Goal: Transaction & Acquisition: Purchase product/service

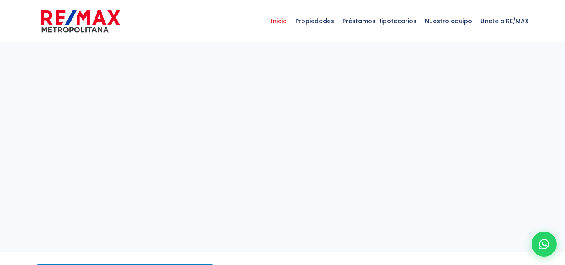
select select
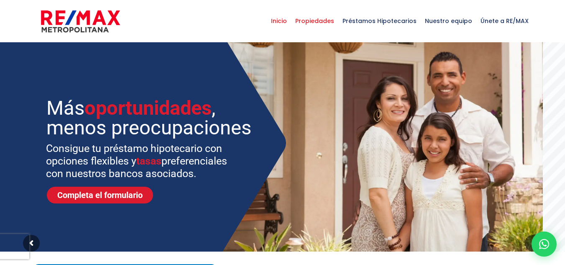
click at [314, 18] on span "Propiedades" at bounding box center [314, 20] width 47 height 25
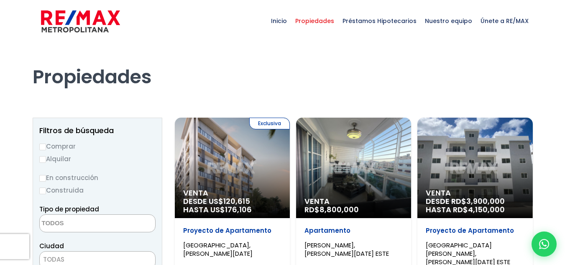
select select
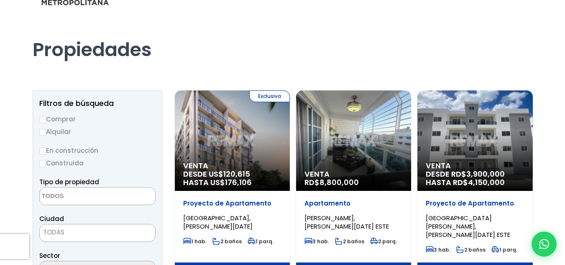
scroll to position [42, 0]
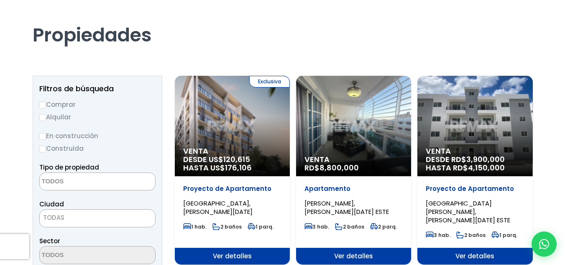
click at [68, 107] on label "Comprar" at bounding box center [97, 104] width 116 height 10
click at [46, 107] on input "Comprar" at bounding box center [42, 105] width 7 height 7
radio input "true"
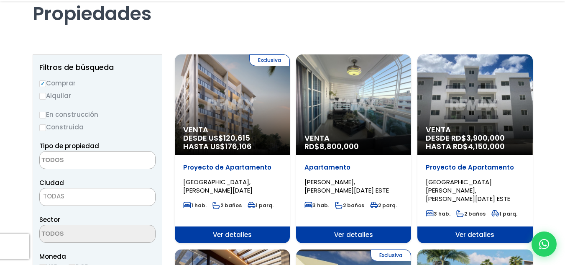
scroll to position [84, 0]
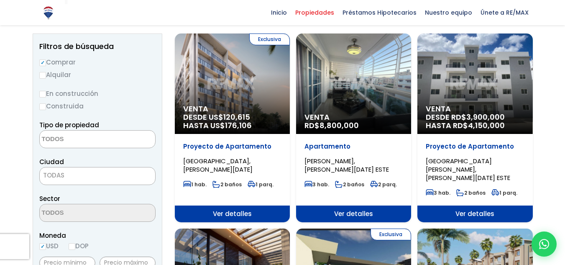
click at [86, 139] on textarea "Search" at bounding box center [80, 139] width 81 height 18
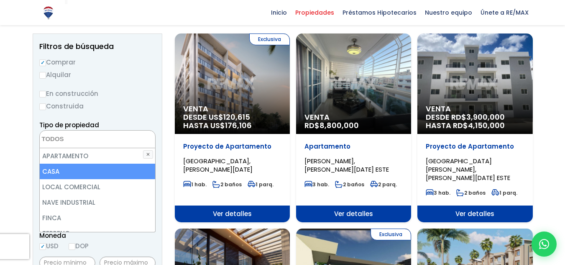
drag, startPoint x: 77, startPoint y: 170, endPoint x: 77, endPoint y: 166, distance: 4.6
click at [77, 170] on li "CASA" at bounding box center [97, 170] width 115 height 15
select select "house"
click at [93, 174] on li "CASA" at bounding box center [97, 170] width 115 height 15
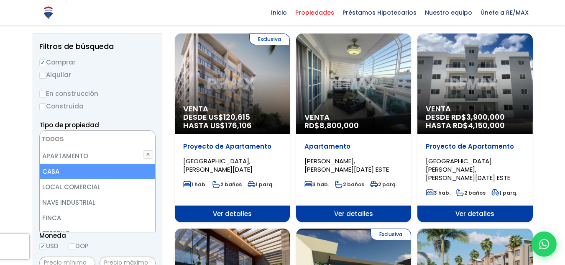
click at [111, 172] on li "CASA" at bounding box center [97, 170] width 115 height 15
select select "house"
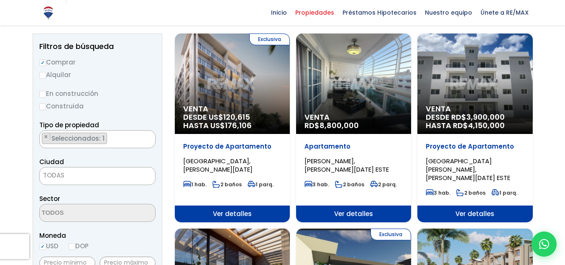
click at [135, 107] on label "Construida" at bounding box center [97, 106] width 116 height 10
click at [0, 0] on input "Construida" at bounding box center [0, 0] width 0 height 0
click at [94, 177] on span "TODAS" at bounding box center [97, 175] width 115 height 12
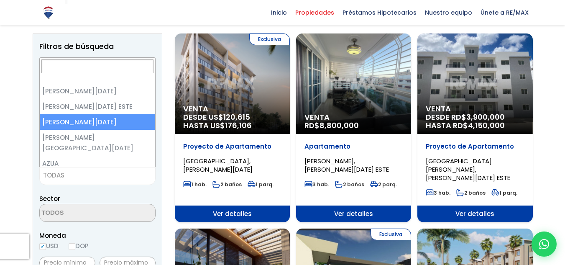
select select "149"
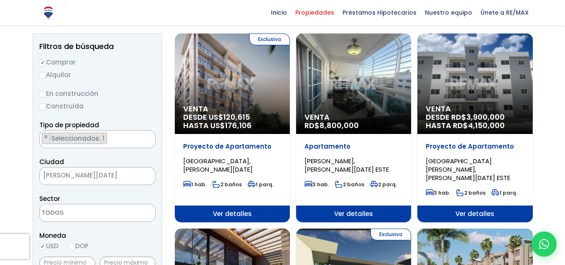
click at [121, 203] on div "Sector ALAMEDA ANTILLANO ARROYO BONITO BARRIO NUEVO BAYONA BIENVENIDO BUENAS NO…" at bounding box center [97, 207] width 116 height 28
click at [95, 213] on textarea "Search" at bounding box center [80, 213] width 81 height 18
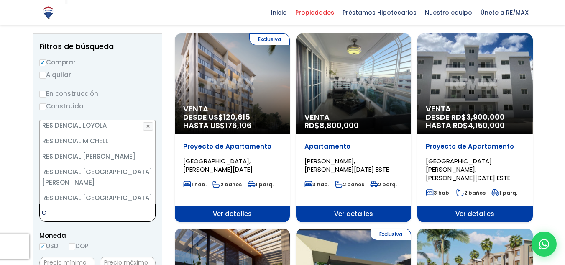
scroll to position [0, 0]
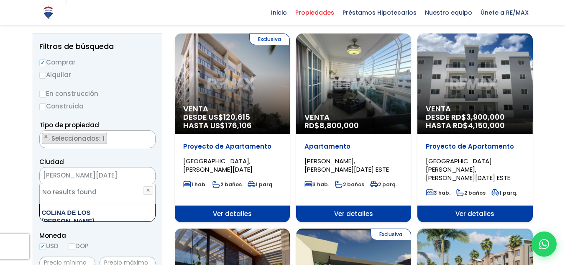
type textarea "COLINA DE LOS RIOS"
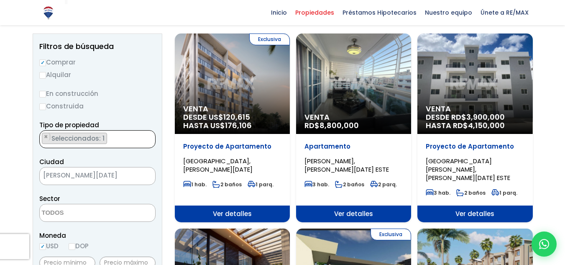
click at [121, 140] on ul "× Seleccionados: 1" at bounding box center [92, 139] width 105 height 18
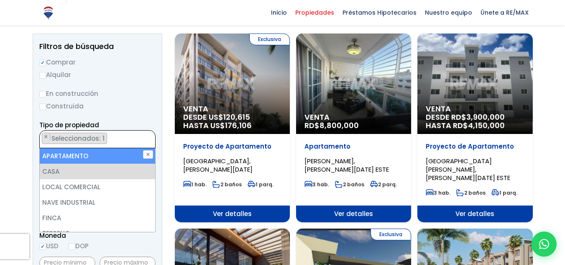
click at [138, 138] on ul "× Seleccionados: 1" at bounding box center [92, 139] width 105 height 18
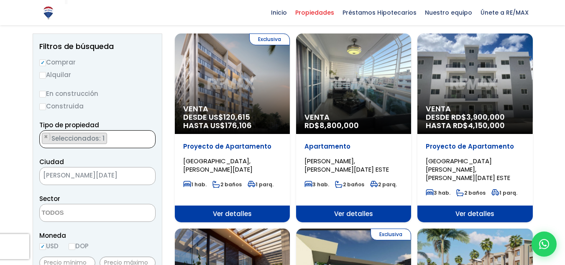
click at [125, 176] on span "[PERSON_NAME][DATE]" at bounding box center [87, 175] width 94 height 12
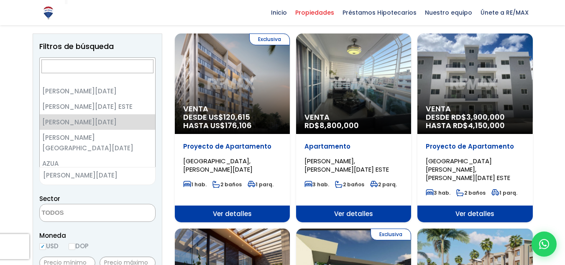
click at [118, 208] on span at bounding box center [97, 213] width 116 height 18
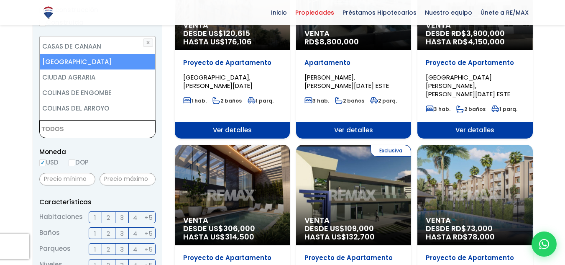
scroll to position [209, 0]
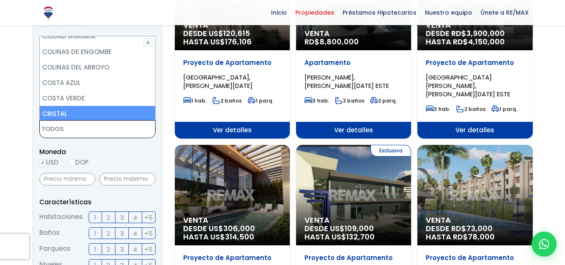
click at [70, 128] on textarea "Search" at bounding box center [80, 129] width 81 height 18
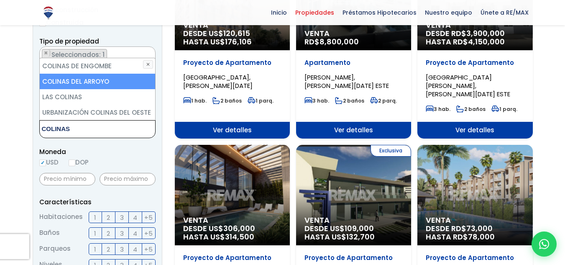
type textarea "COLINAS"
click at [66, 87] on li "COLINAS DEL ARROYO" at bounding box center [97, 81] width 115 height 15
select select "16442"
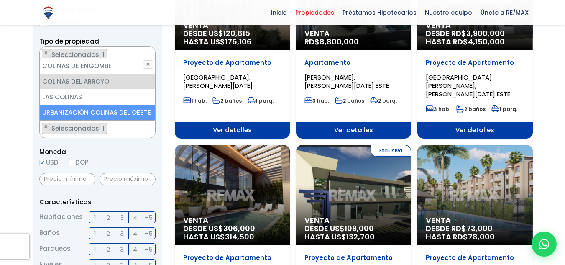
click at [122, 170] on div at bounding box center [127, 178] width 56 height 19
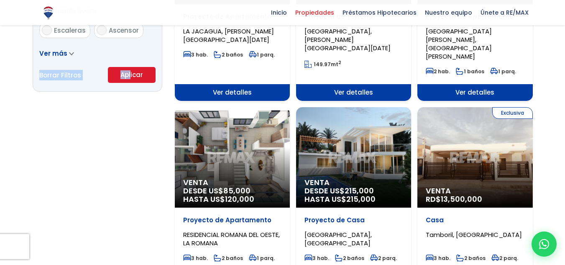
drag, startPoint x: 130, startPoint y: 30, endPoint x: 129, endPoint y: 44, distance: 14.3
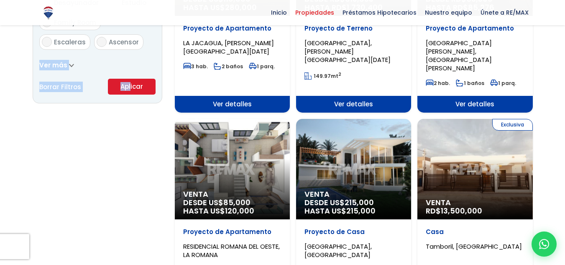
drag, startPoint x: 144, startPoint y: 106, endPoint x: 450, endPoint y: 116, distance: 306.2
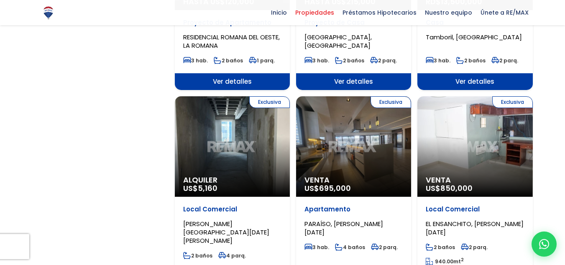
scroll to position [666, 0]
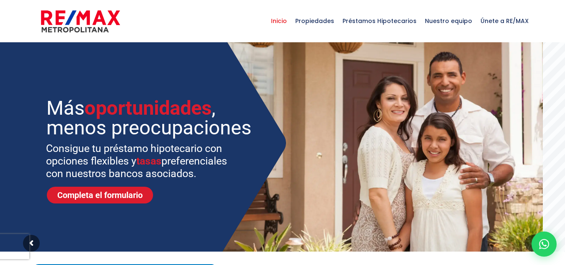
select select
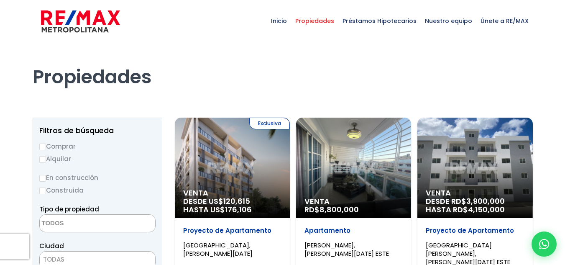
select select
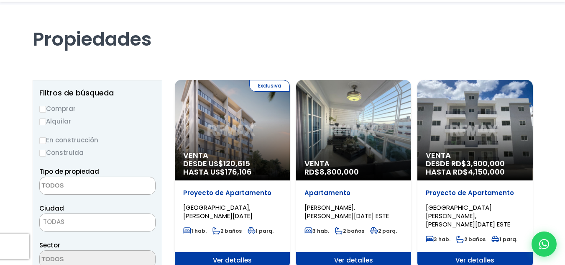
scroll to position [84, 0]
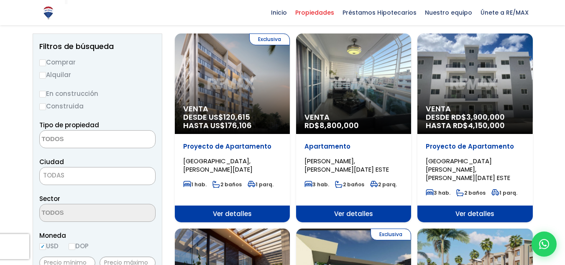
click at [67, 64] on label "Comprar" at bounding box center [97, 62] width 116 height 10
click at [46, 64] on input "Comprar" at bounding box center [42, 62] width 7 height 7
radio input "true"
click at [103, 141] on textarea "Search" at bounding box center [80, 139] width 81 height 18
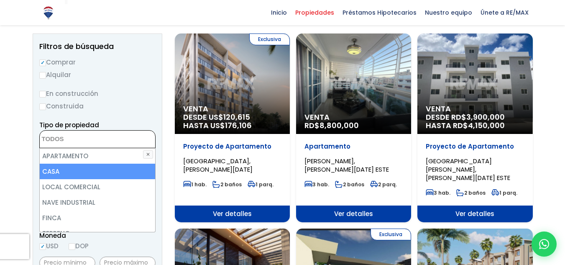
click at [94, 166] on li "CASA" at bounding box center [97, 170] width 115 height 15
select select "house"
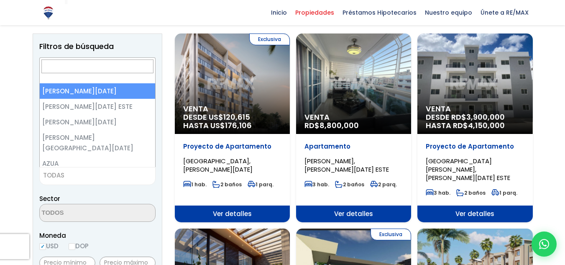
click at [94, 171] on span "TODAS" at bounding box center [97, 175] width 115 height 12
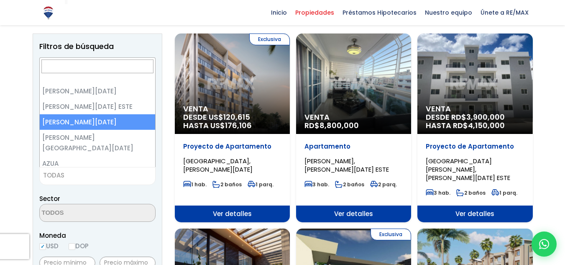
select select "149"
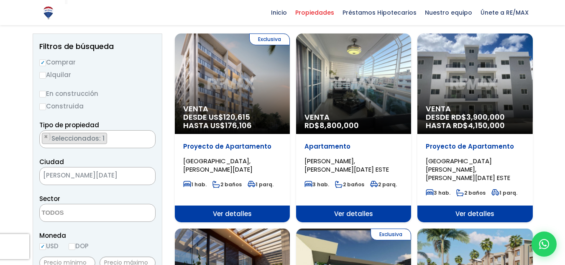
click at [120, 212] on span at bounding box center [97, 213] width 116 height 18
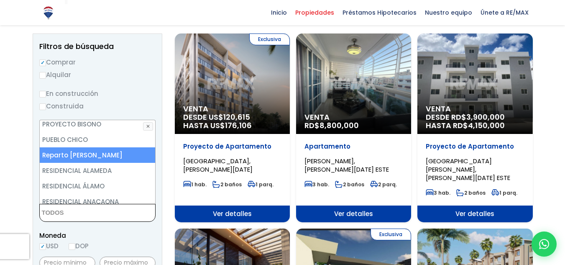
scroll to position [1045, 0]
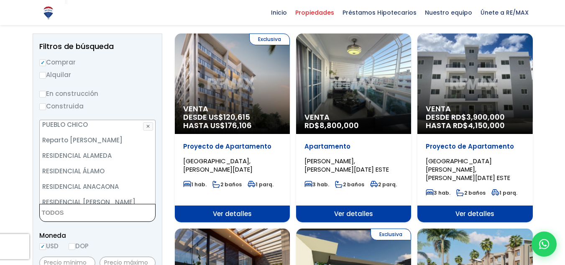
click at [90, 209] on textarea "Search" at bounding box center [80, 213] width 81 height 18
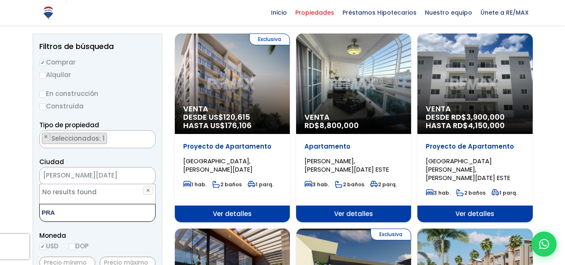
type textarea "PRA"
click at [107, 170] on span "[PERSON_NAME][DATE]" at bounding box center [87, 175] width 94 height 12
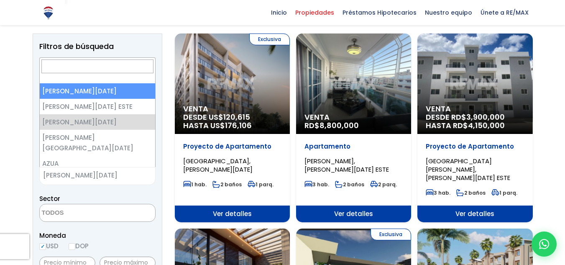
select select "1"
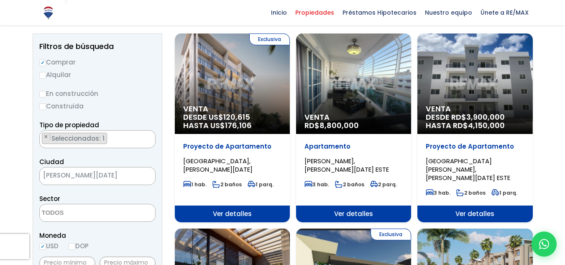
click at [86, 211] on textarea "Search" at bounding box center [80, 213] width 81 height 18
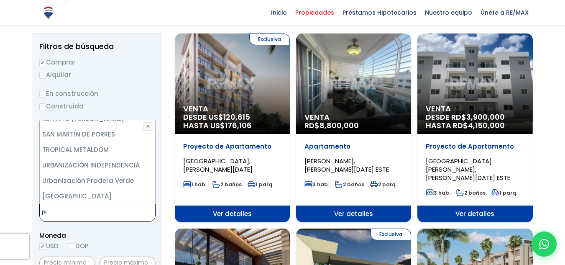
scroll to position [0, 0]
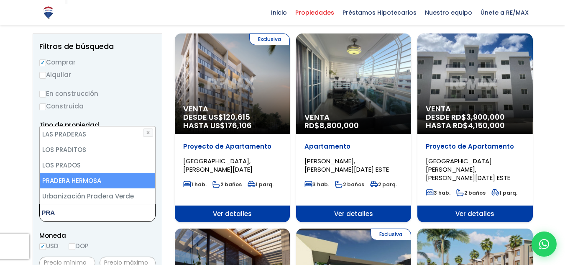
type textarea "PRA"
click at [89, 181] on li "PRADERA HERMOSA" at bounding box center [97, 180] width 115 height 15
select select "39"
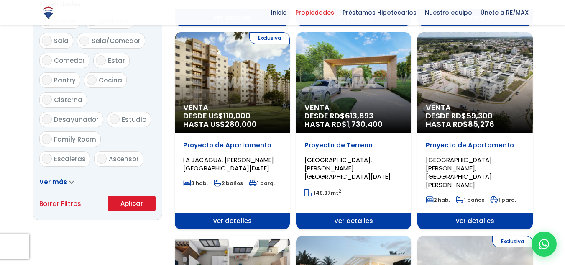
scroll to position [473, 0]
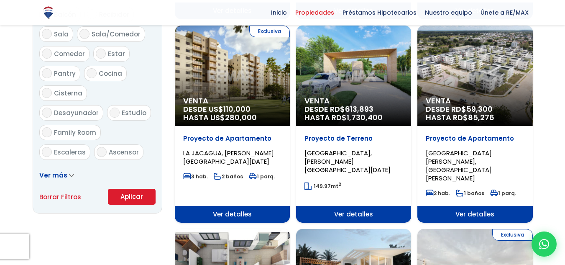
click at [133, 196] on button "Aplicar" at bounding box center [132, 197] width 48 height 16
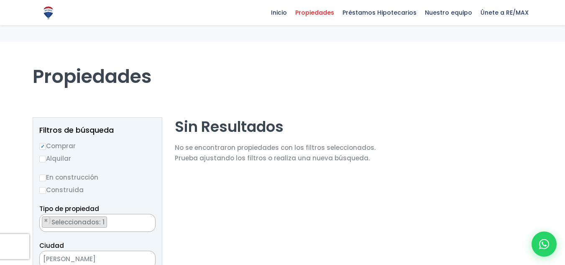
select select "39"
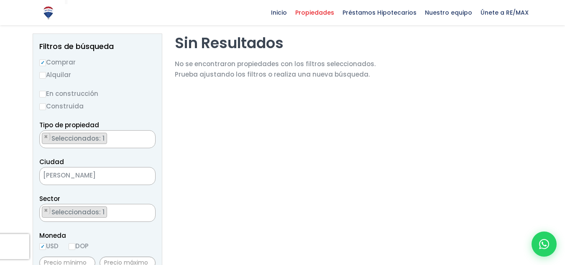
scroll to position [1913, 0]
click at [122, 211] on ul "× Seleccionados: 1" at bounding box center [92, 213] width 105 height 18
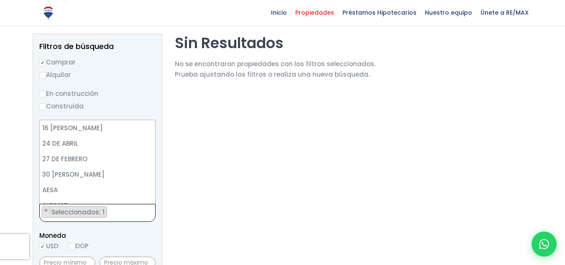
scroll to position [3068, 0]
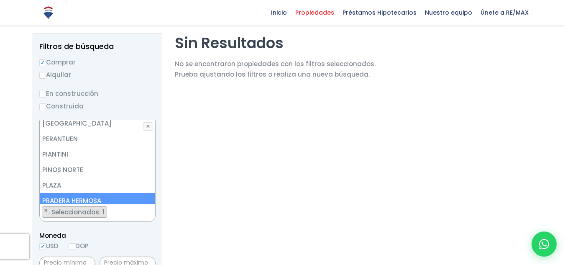
click at [91, 193] on li "PRADERA HERMOSA" at bounding box center [97, 200] width 115 height 15
select select
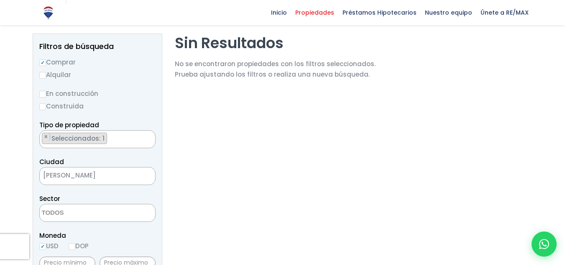
click at [66, 105] on label "Construida" at bounding box center [97, 106] width 116 height 10
click at [0, 0] on input "Construida" at bounding box center [0, 0] width 0 height 0
click at [49, 107] on label "Construida" at bounding box center [97, 106] width 116 height 10
click at [0, 0] on input "Construida" at bounding box center [0, 0] width 0 height 0
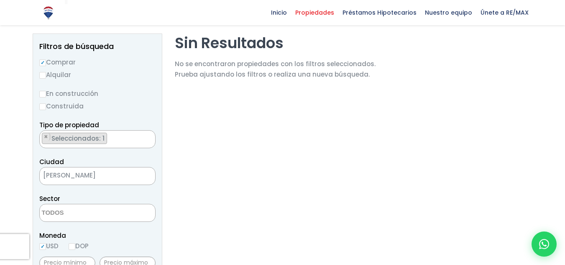
click at [42, 106] on input "Construida" at bounding box center [42, 106] width 7 height 7
radio input "true"
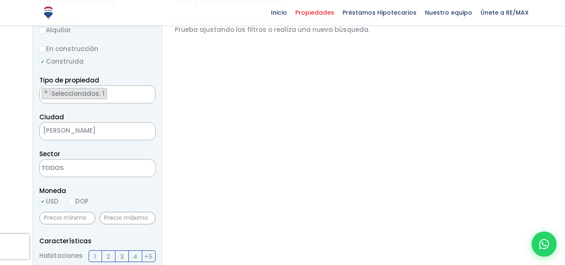
scroll to position [209, 0]
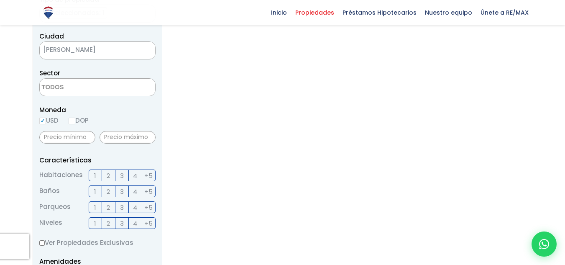
click at [96, 91] on textarea "Search" at bounding box center [80, 88] width 81 height 18
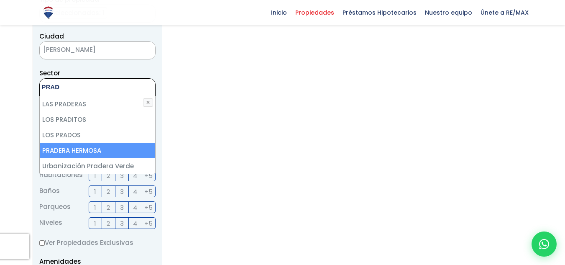
type textarea "PRAD"
click at [81, 145] on li "PRADERA HERMOSA" at bounding box center [97, 150] width 115 height 15
select select "39"
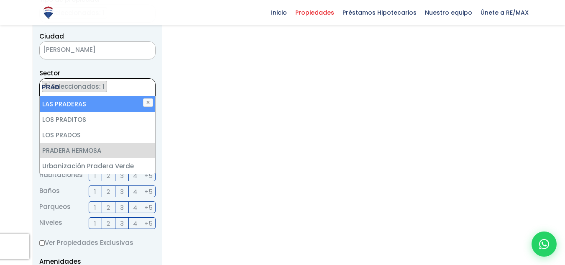
click at [112, 87] on ul "× Seleccionados: 1" at bounding box center [92, 88] width 105 height 18
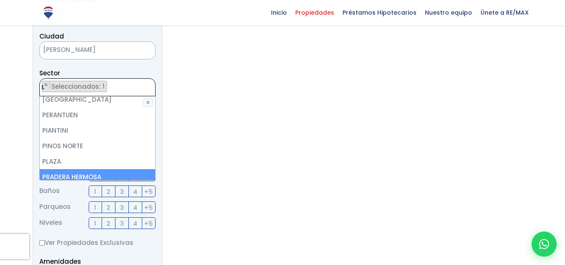
scroll to position [0, 0]
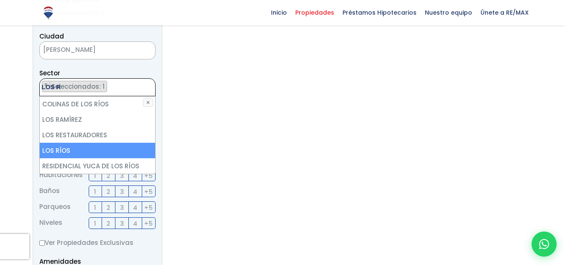
type textarea "LOS R"
click at [70, 151] on li "LOS RÍOS" at bounding box center [97, 150] width 115 height 15
select select "36"
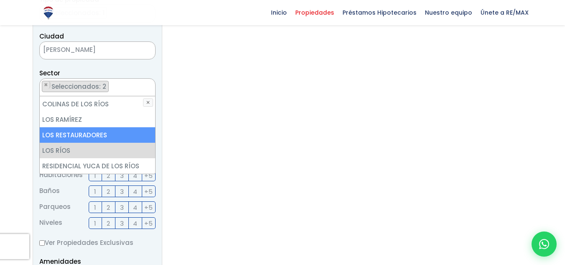
click at [247, 133] on section "Sin Resultados No se encontraron propiedades con los filtros seleccionados. Pru…" at bounding box center [275, 192] width 201 height 569
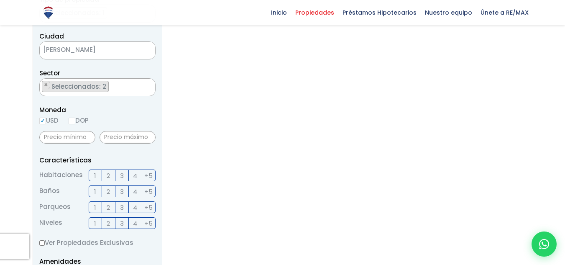
click at [121, 93] on ul "× Seleccionados: 2 × Seleccionados: 2" at bounding box center [92, 88] width 105 height 18
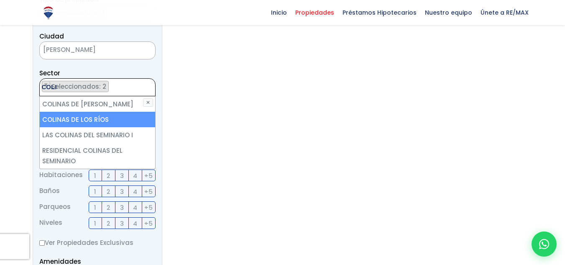
type textarea "COLI"
click at [77, 116] on li "COLINAS DE LOS RÍOS" at bounding box center [97, 119] width 115 height 15
select select "37"
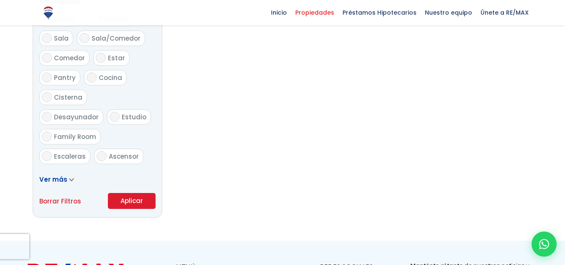
scroll to position [473, 0]
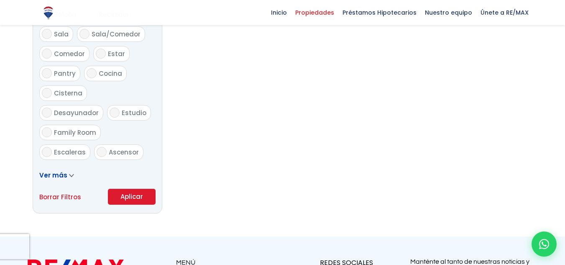
click at [135, 194] on button "Aplicar" at bounding box center [132, 197] width 48 height 16
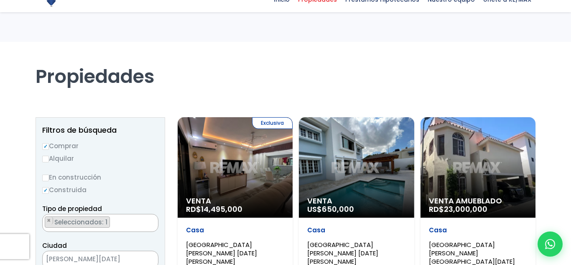
select select "37"
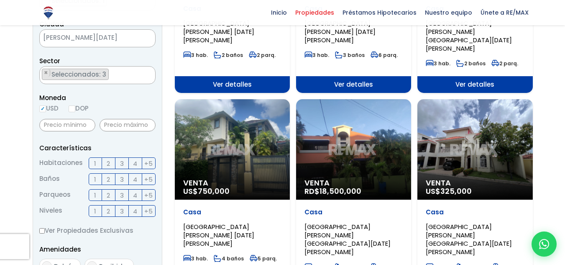
scroll to position [209, 0]
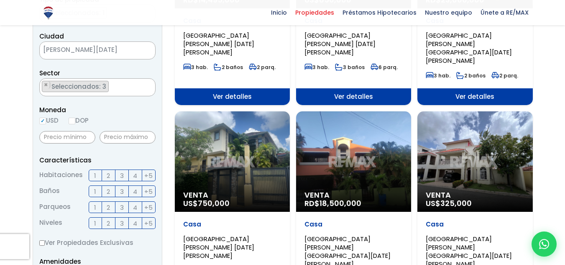
click at [248, 159] on div "Venta US$ 750,000" at bounding box center [232, 161] width 115 height 100
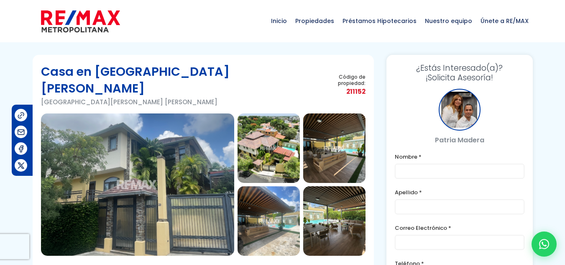
scroll to position [84, 0]
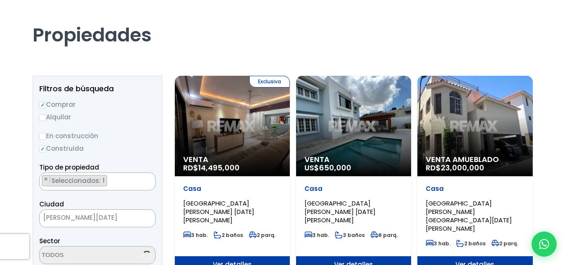
scroll to position [1913, 0]
select select "37"
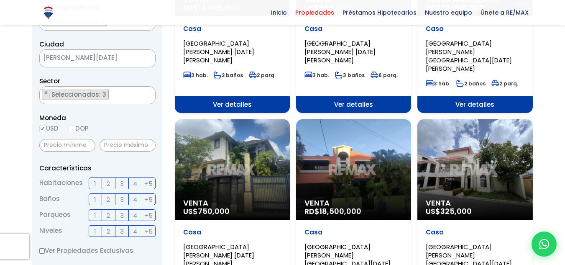
scroll to position [209, 0]
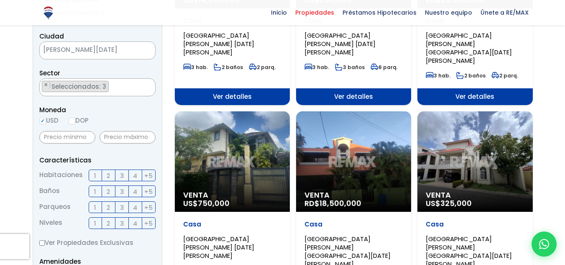
click at [365, 139] on div "Venta RD$ 18,500,000" at bounding box center [353, 161] width 115 height 100
click at [357, 148] on div "Venta RD$ 18,500,000" at bounding box center [353, 161] width 115 height 100
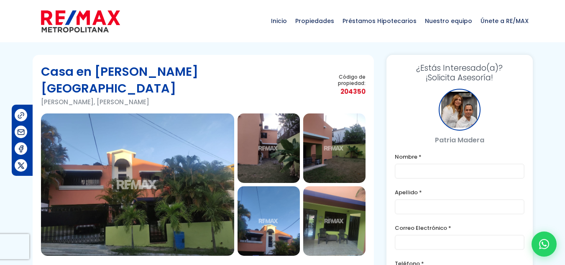
scroll to position [125, 0]
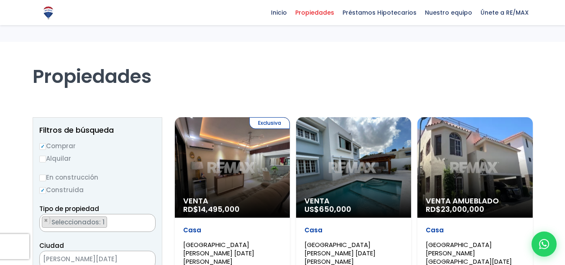
select select "37"
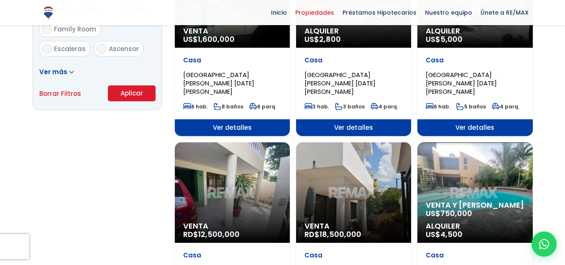
scroll to position [550, 0]
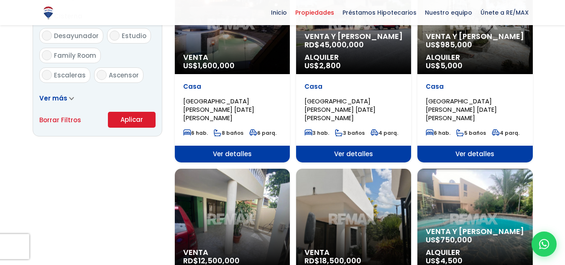
click at [261, 168] on div "Venta RD$ 12,500,000" at bounding box center [232, 218] width 115 height 100
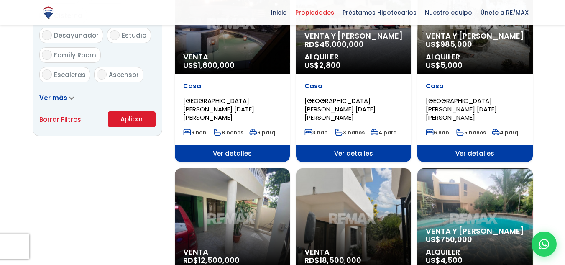
select select "37"
click at [367, 176] on div "Venta RD$ 18,500,000" at bounding box center [353, 218] width 115 height 100
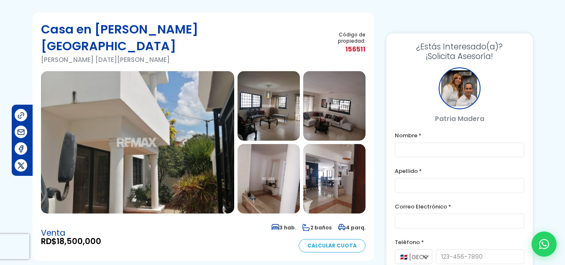
scroll to position [42, 0]
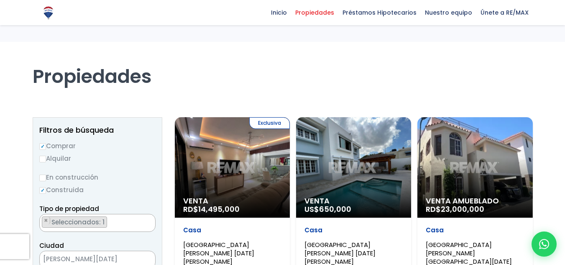
select select "37"
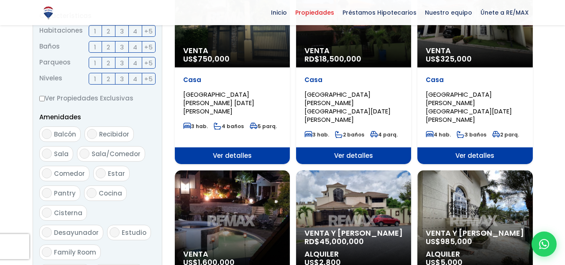
scroll to position [418, 0]
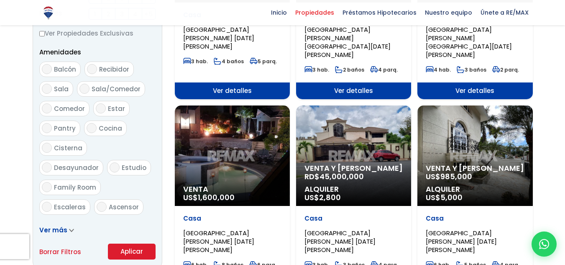
click at [351, 111] on div "Venta y Alquiler RD$ 45,000,000 Alquiler US$ 2,800" at bounding box center [353, 155] width 115 height 100
